Goal: Task Accomplishment & Management: Manage account settings

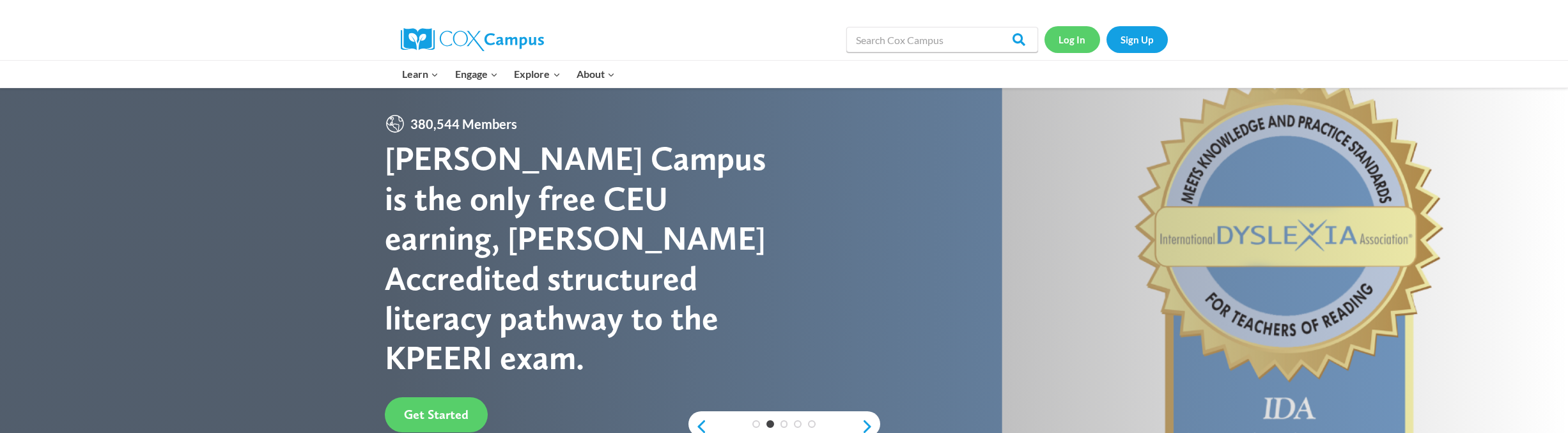
click at [1078, 42] on link "Log In" at bounding box center [1072, 40] width 56 height 26
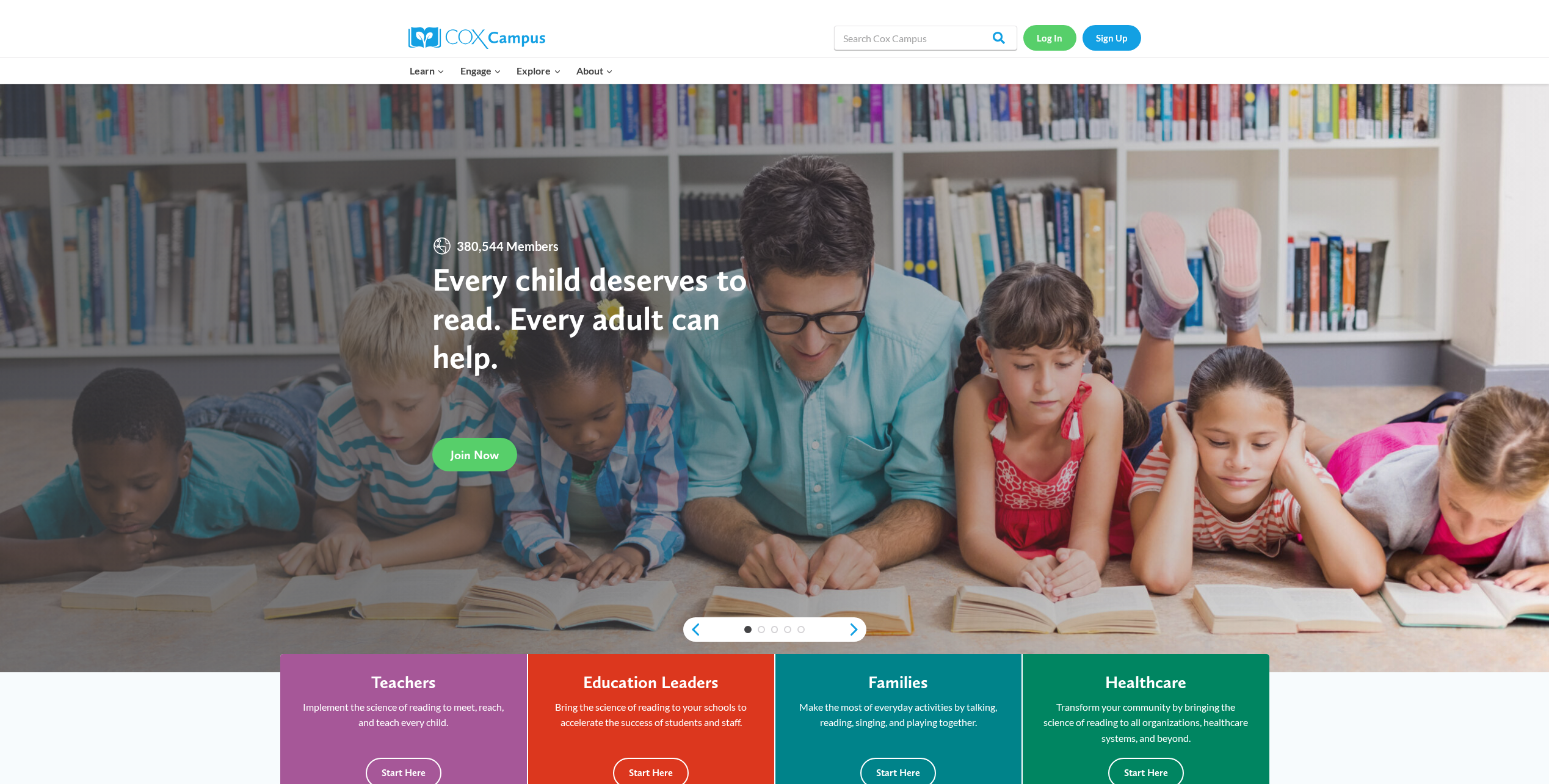
click at [1045, 39] on link "Log In" at bounding box center [1050, 38] width 53 height 25
click at [1040, 33] on link "Log In" at bounding box center [1050, 38] width 53 height 25
click at [1064, 38] on link "Log In" at bounding box center [1050, 38] width 53 height 25
